Goal: Task Accomplishment & Management: Manage account settings

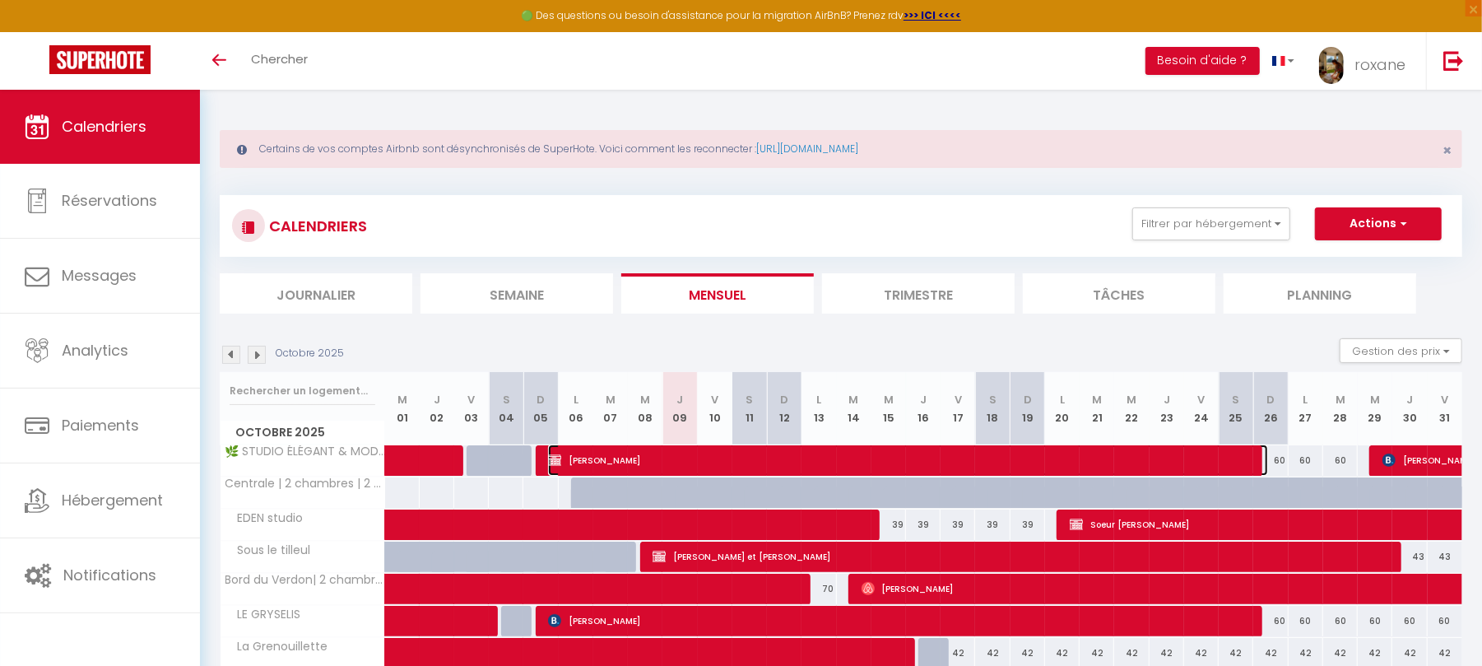
click at [663, 451] on span "[PERSON_NAME]" at bounding box center [907, 459] width 719 height 31
select select "OK"
select select "KO"
select select "0"
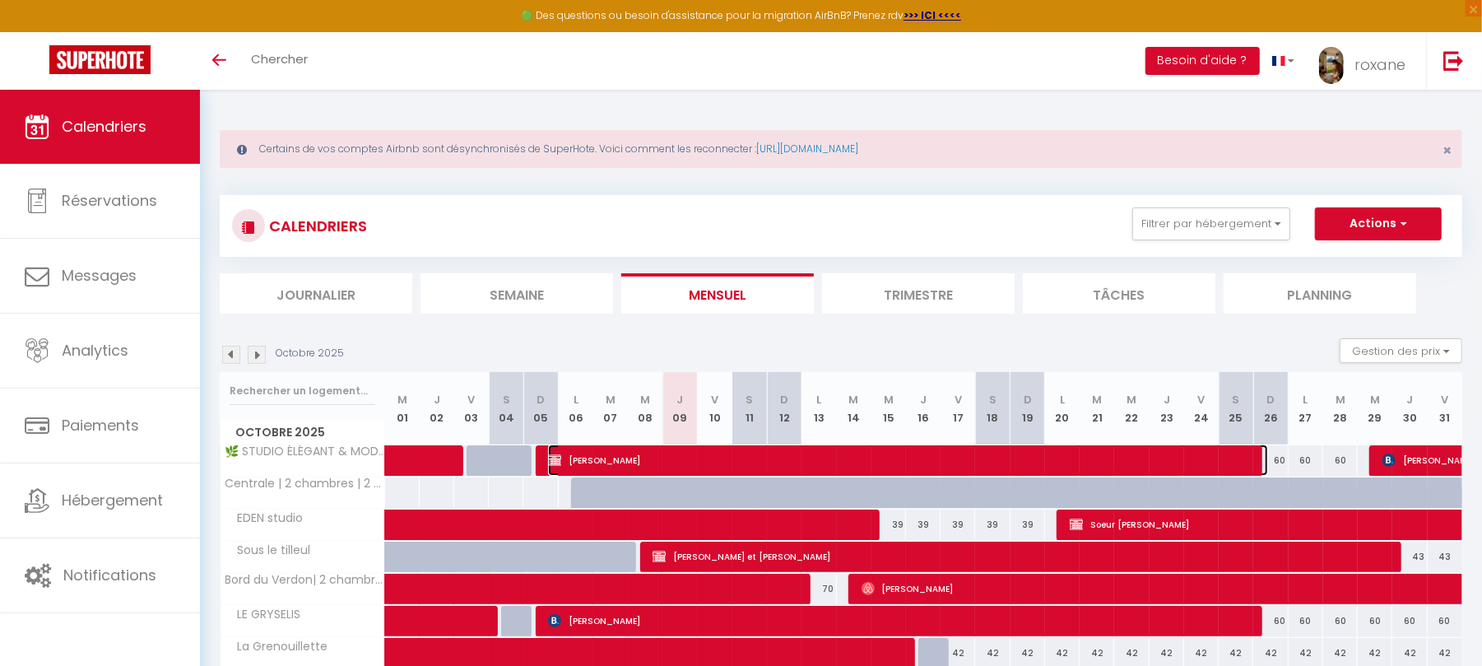
select select "1"
select select
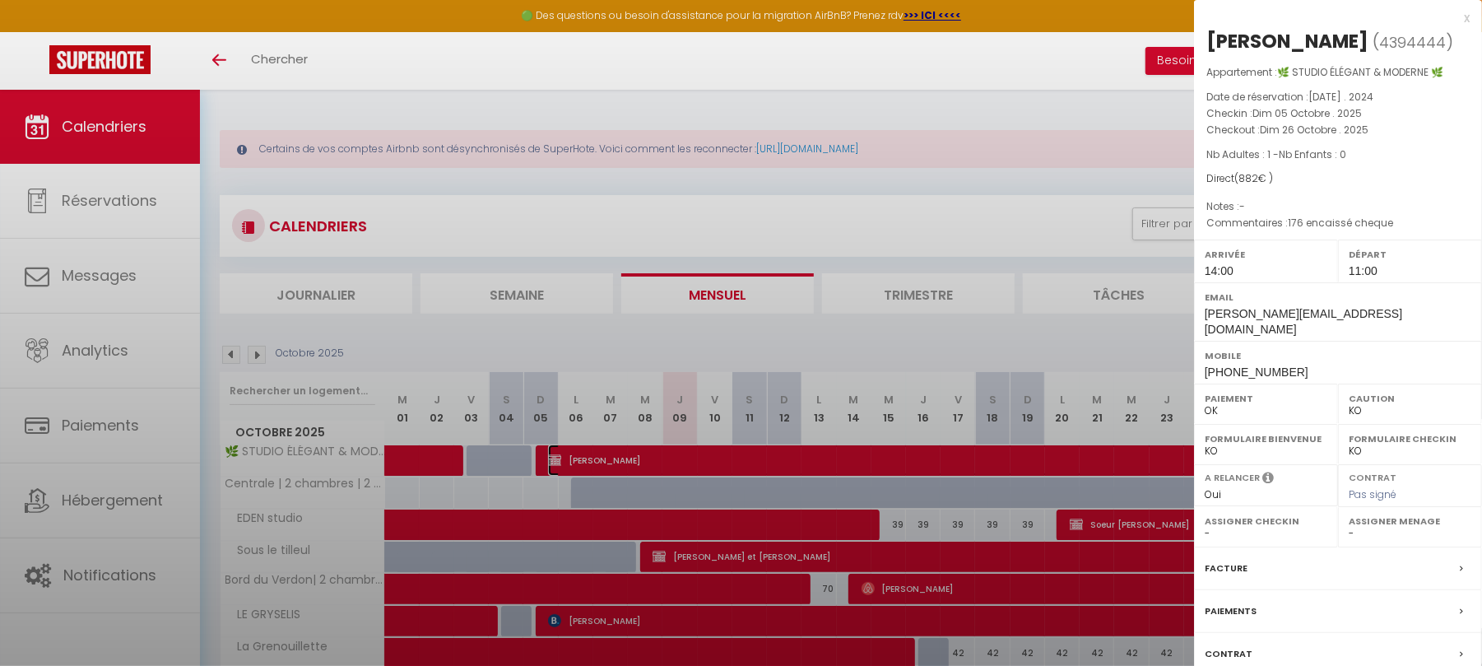
select select "24093"
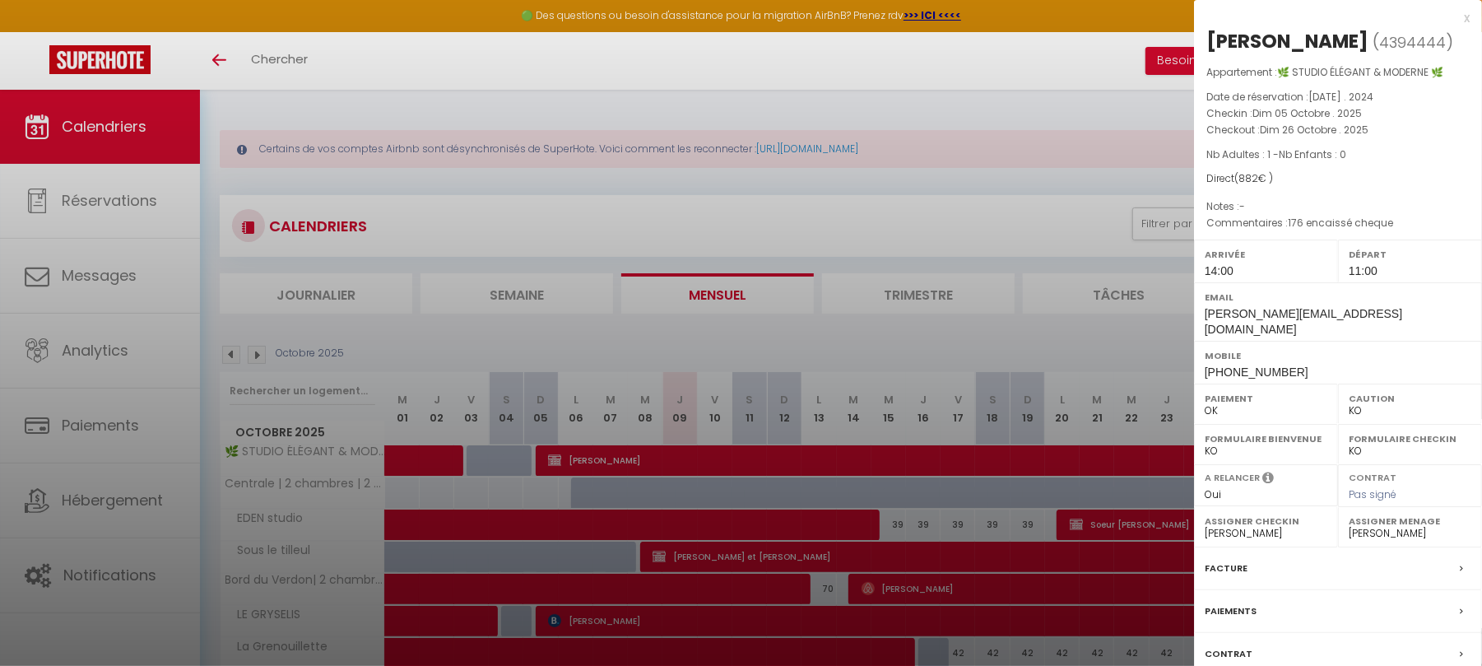
click at [389, 219] on div at bounding box center [741, 333] width 1482 height 666
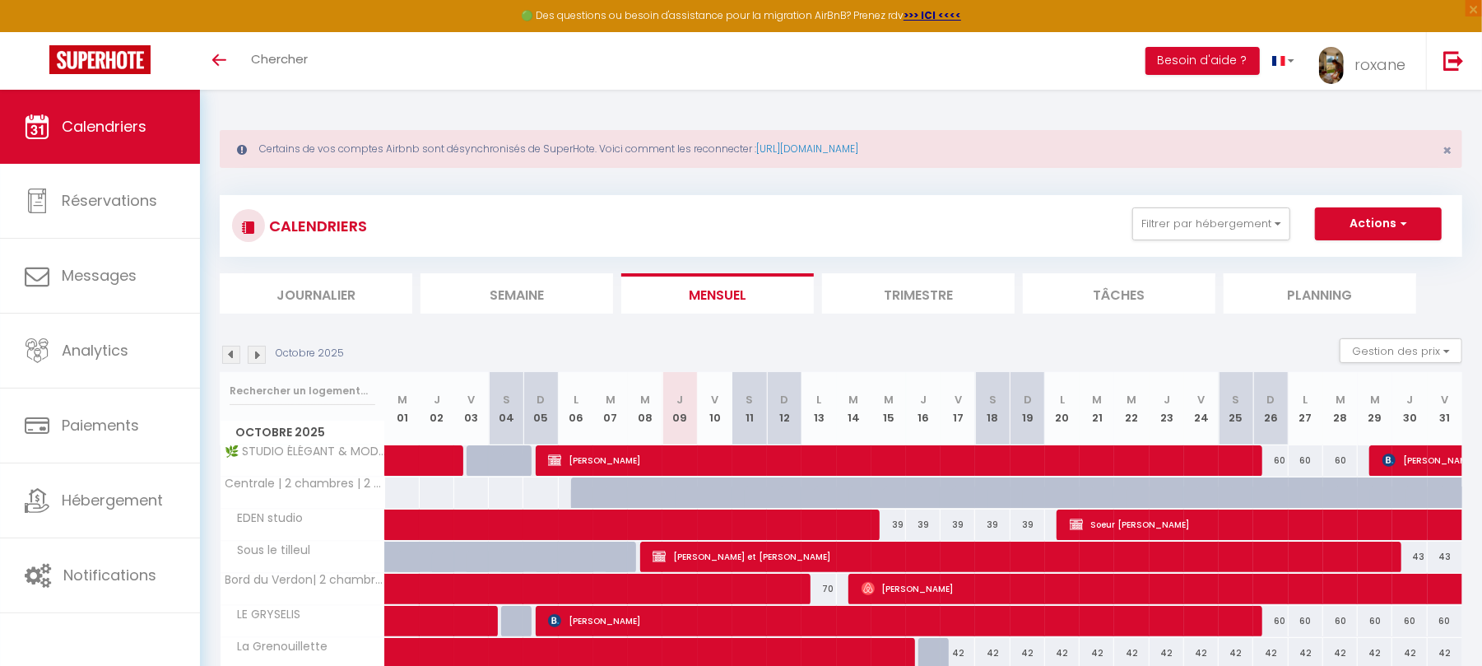
click at [258, 357] on img at bounding box center [257, 355] width 18 height 18
